Goal: Task Accomplishment & Management: Use online tool/utility

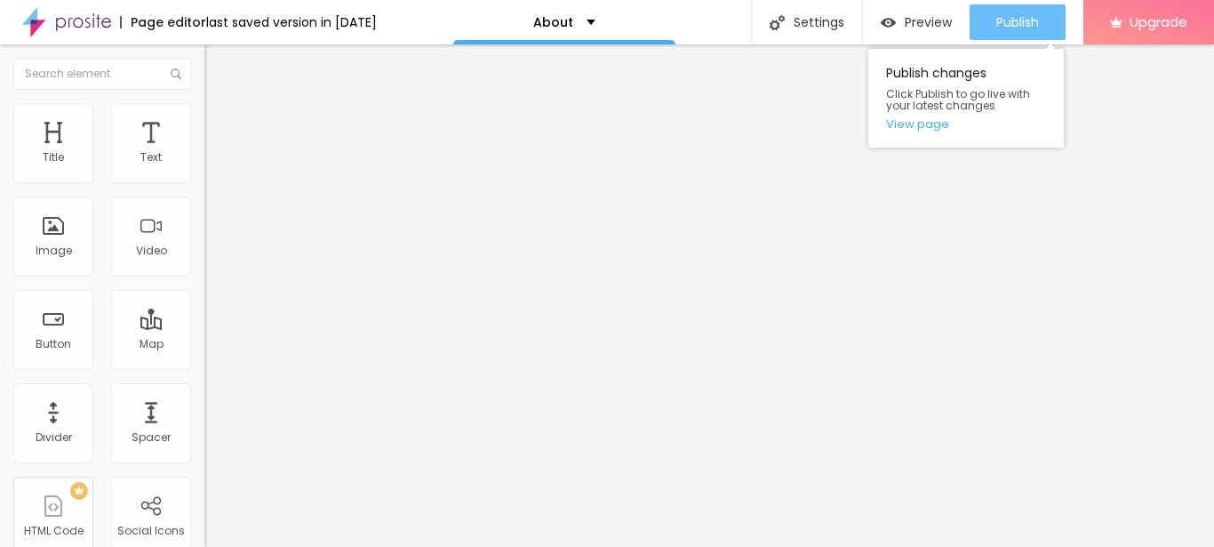
click at [1052, 28] on button "Publish" at bounding box center [1018, 22] width 96 height 36
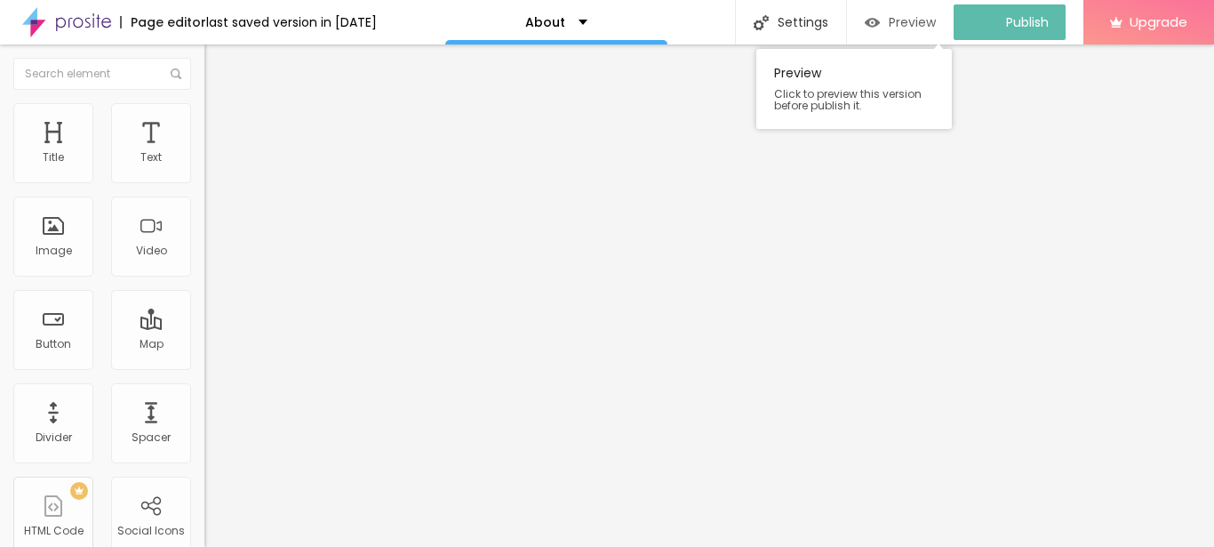
click at [932, 20] on span "Preview" at bounding box center [912, 22] width 47 height 14
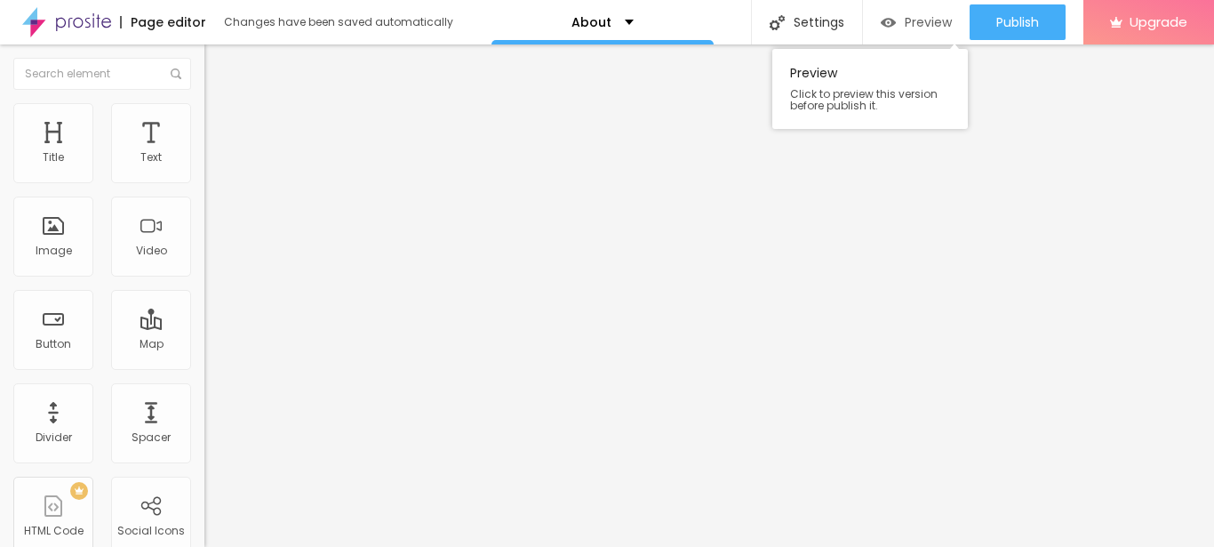
click at [924, 29] on span "Preview" at bounding box center [928, 22] width 47 height 14
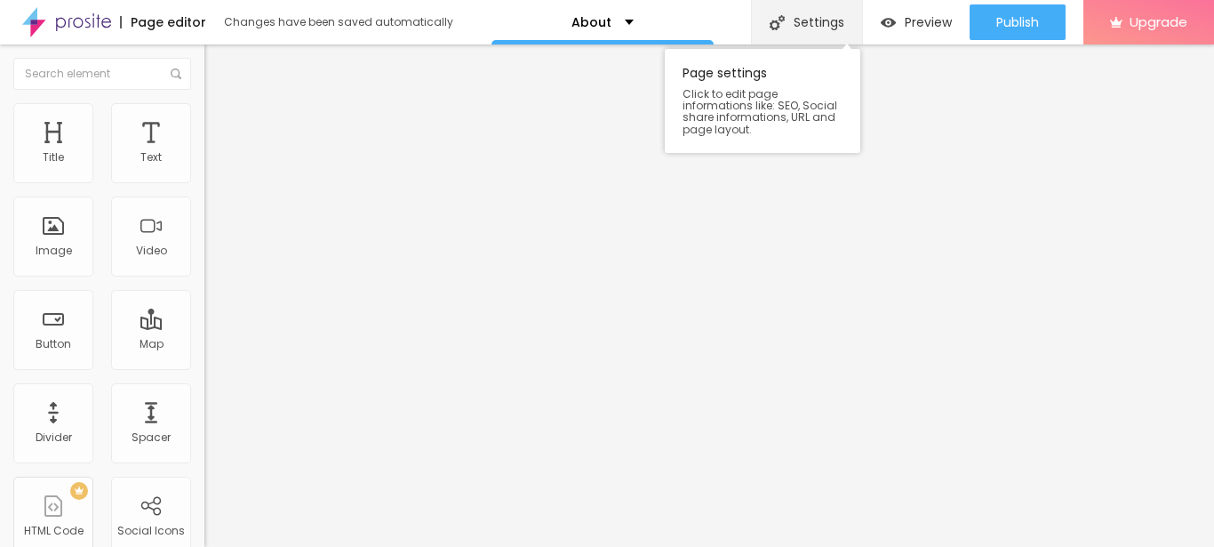
click at [820, 20] on div "Settings" at bounding box center [806, 22] width 111 height 44
